Goal: Find specific page/section: Find specific page/section

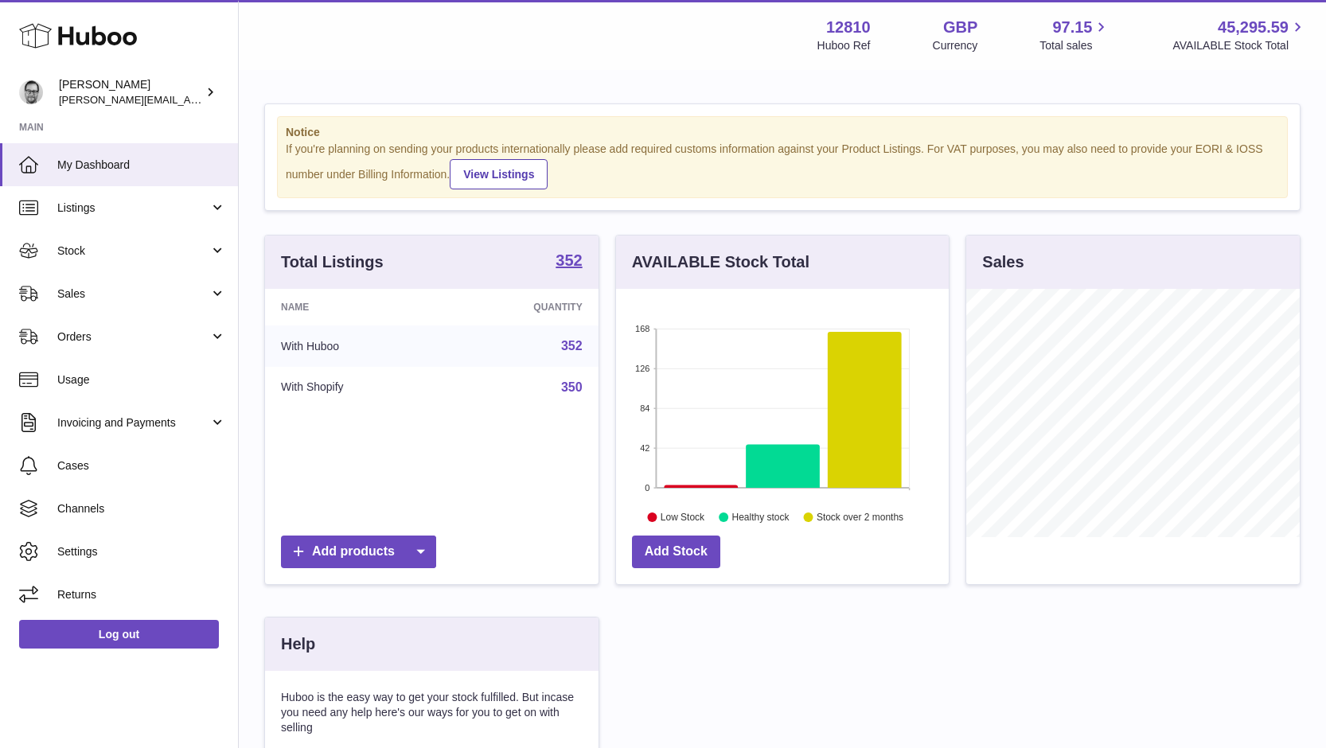
scroll to position [248, 333]
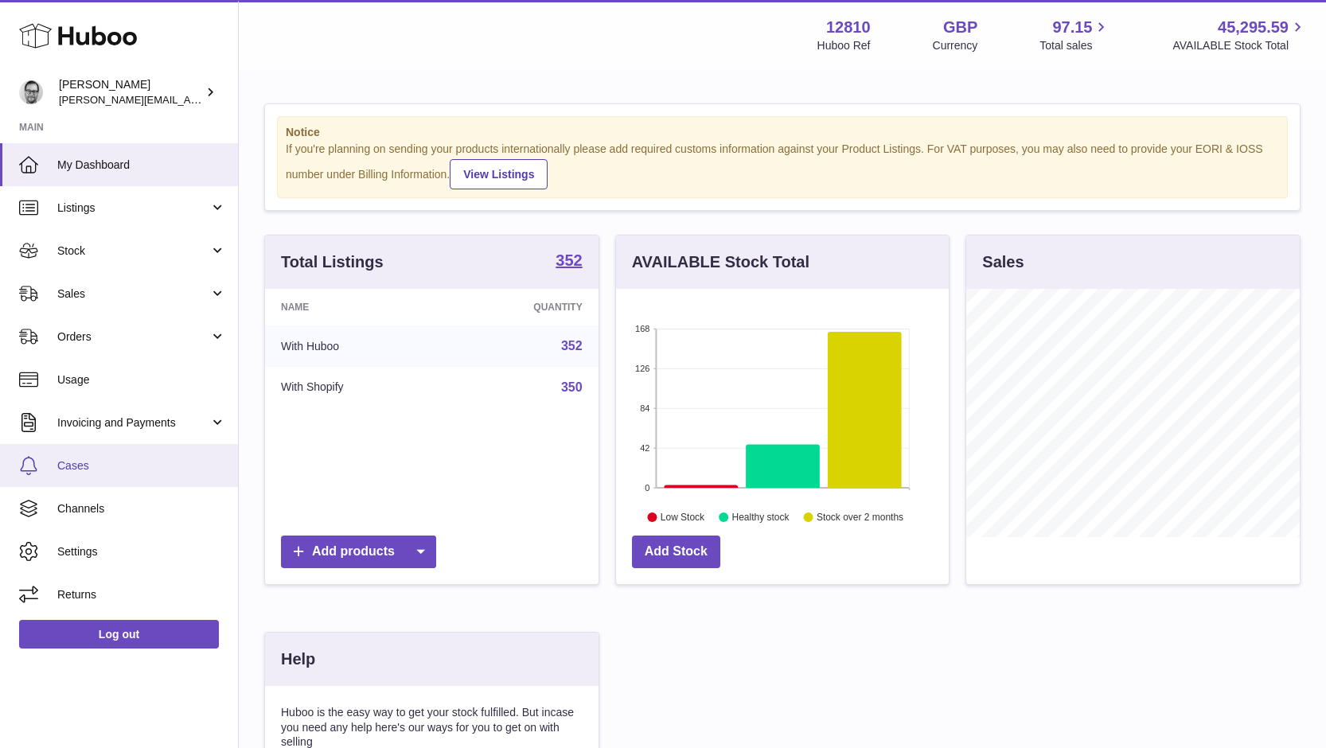
click at [68, 455] on link "Cases" at bounding box center [119, 465] width 238 height 43
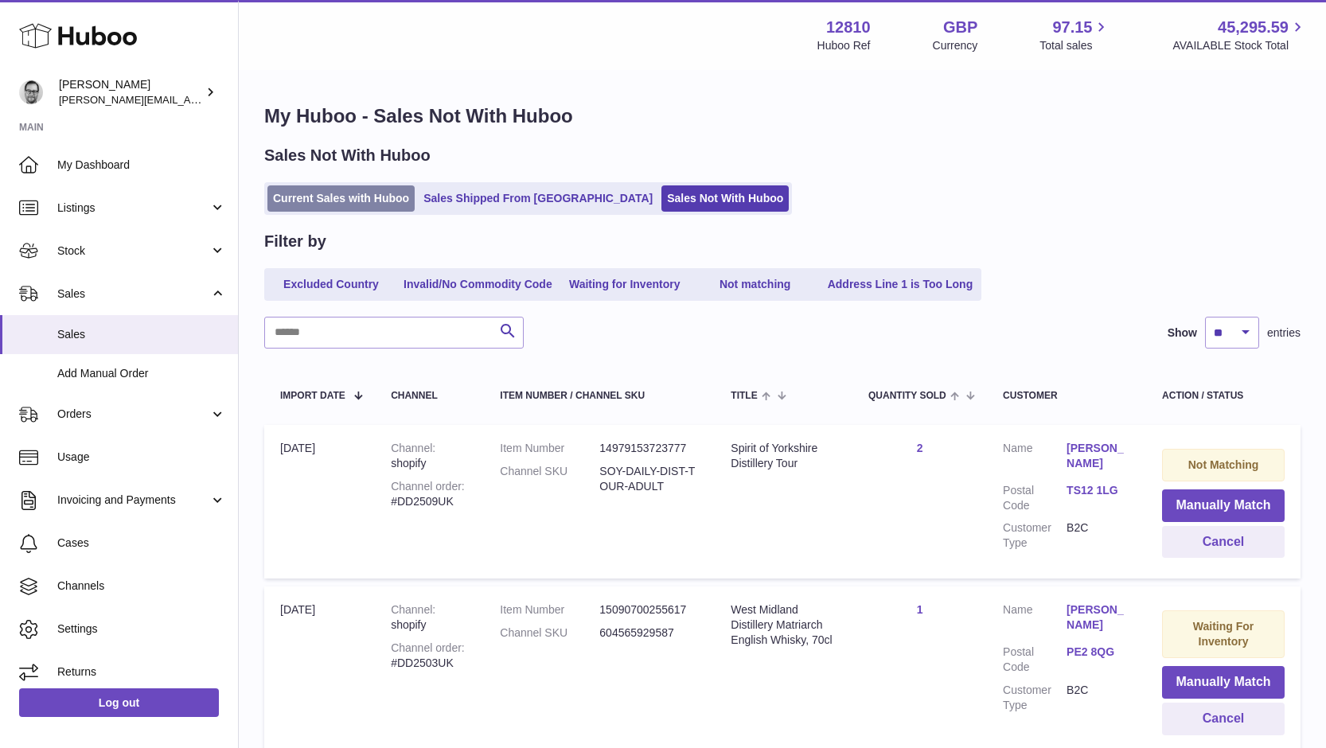
click at [377, 200] on link "Current Sales with Huboo" at bounding box center [340, 198] width 147 height 26
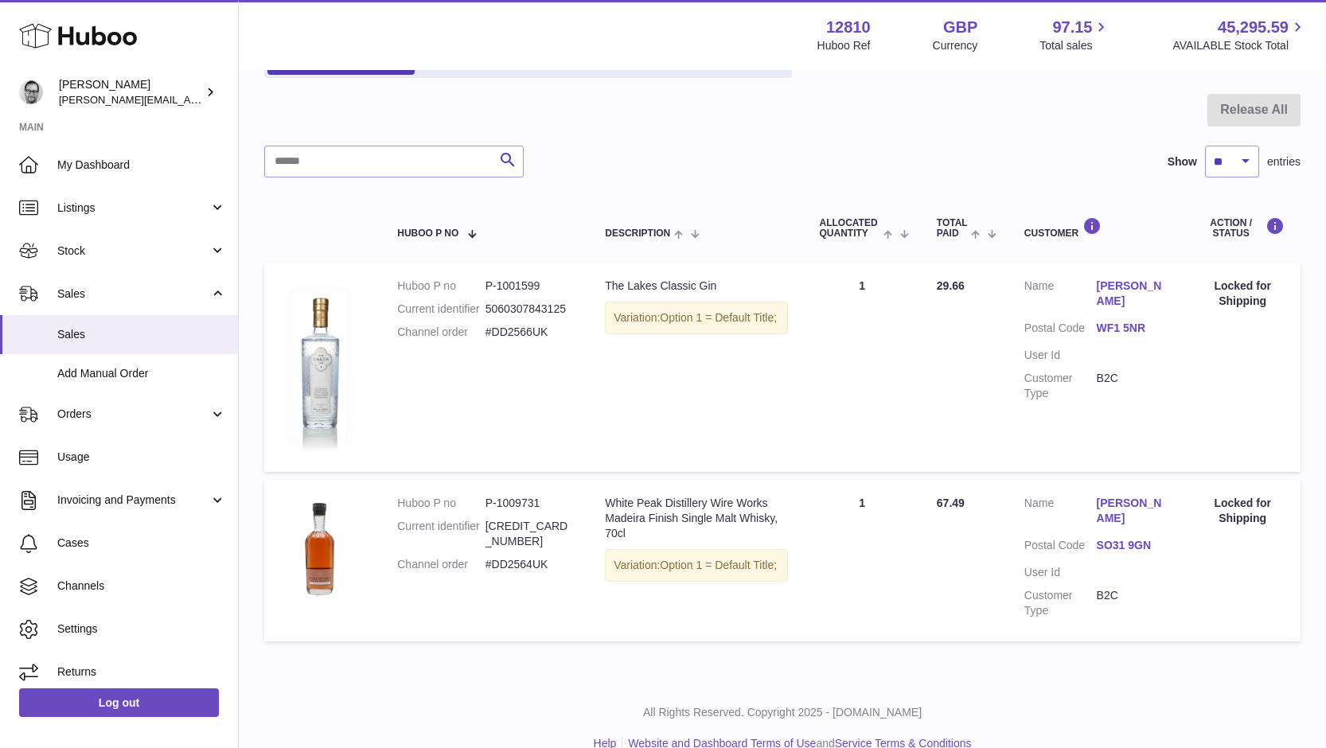
scroll to position [149, 0]
